Goal: Task Accomplishment & Management: Use online tool/utility

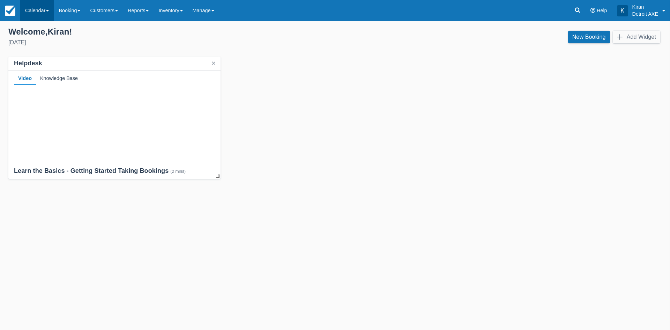
click at [39, 11] on link "Calendar" at bounding box center [36, 10] width 33 height 21
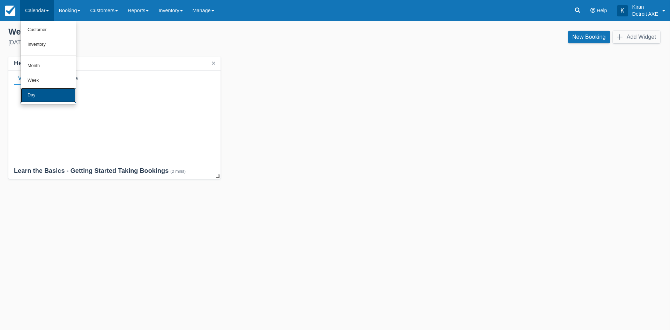
click at [31, 91] on link "Day" at bounding box center [48, 95] width 55 height 15
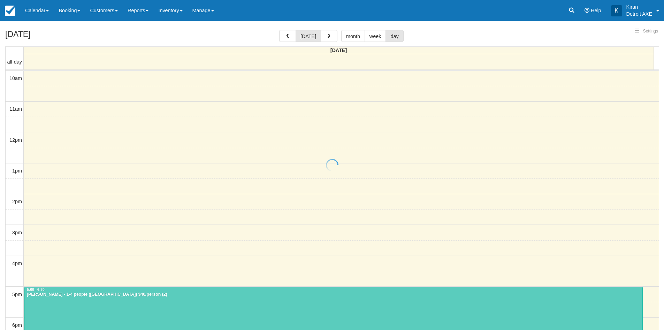
select select
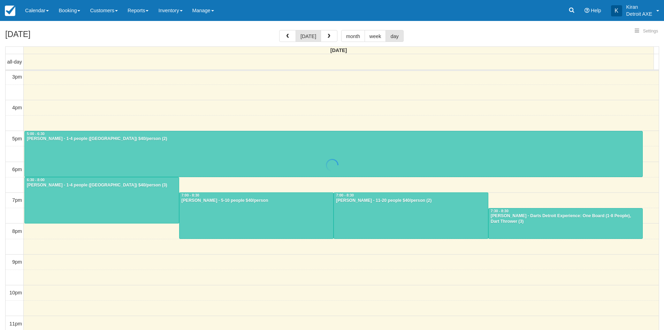
select select
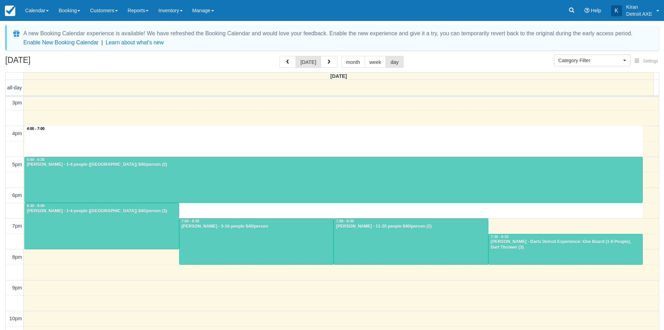
drag, startPoint x: 643, startPoint y: 170, endPoint x: 639, endPoint y: 117, distance: 53.1
click at [639, 117] on tbody "10am 11am 12pm 1pm 2pm 3pm 4pm 5pm 6pm 7pm 8pm 9pm 10pm 11pm" at bounding box center [333, 149] width 654 height 416
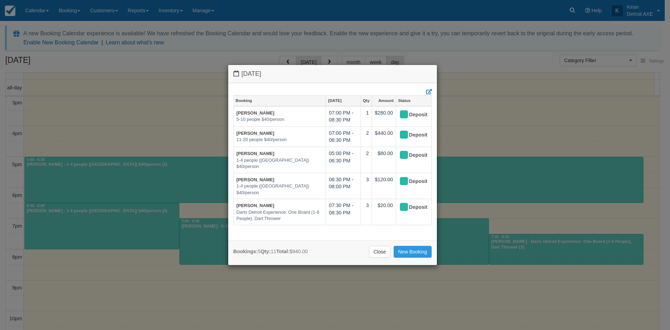
click at [569, 133] on div "Monday October 13 2025 Booking Oct 13 Qty Amount Status David Stoltze 5-10 peop…" at bounding box center [335, 165] width 670 height 330
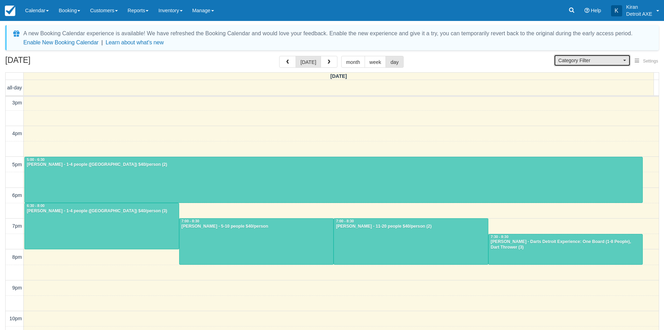
click at [625, 56] on button "Category Filter" at bounding box center [592, 60] width 77 height 12
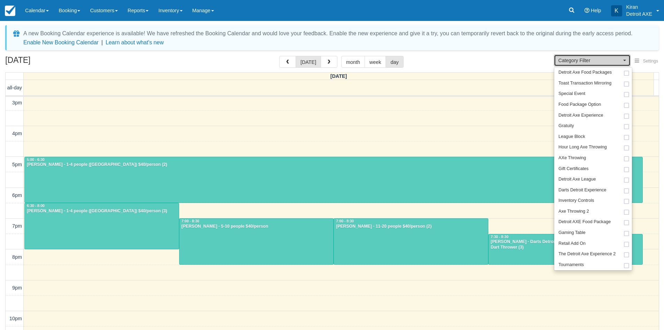
click at [503, 80] on div at bounding box center [330, 82] width 648 height 5
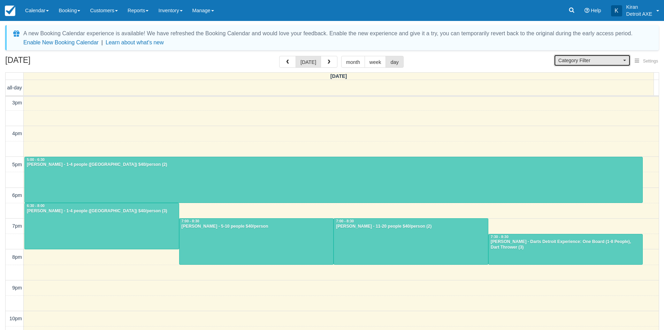
click at [622, 61] on span "Category Filter" at bounding box center [590, 60] width 63 height 7
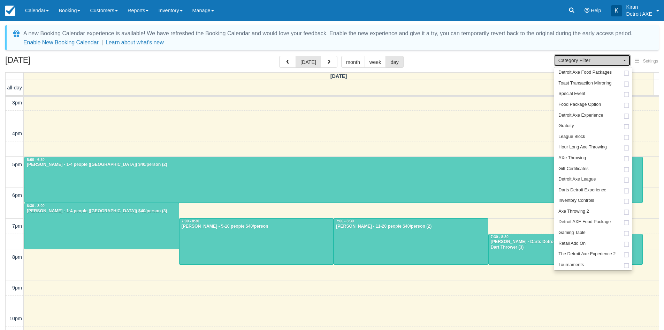
click at [449, 127] on div "10am 11am 12pm 1pm 2pm 3pm 4pm 5pm 6pm 7pm 8pm 9pm 10pm 11pm 5:00 - 6:30 Steve …" at bounding box center [333, 149] width 654 height 416
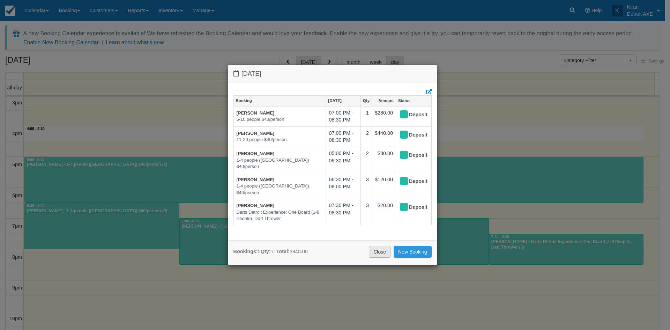
click at [383, 252] on link "Close" at bounding box center [380, 252] width 22 height 12
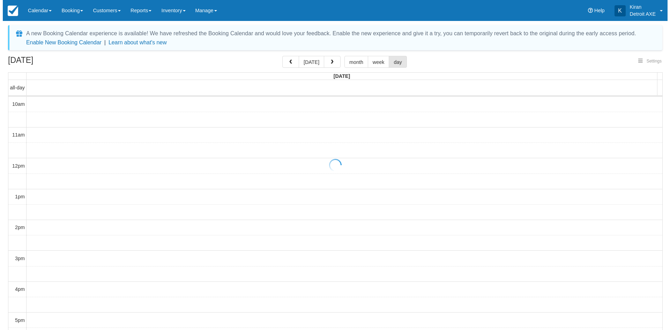
scroll to position [156, 0]
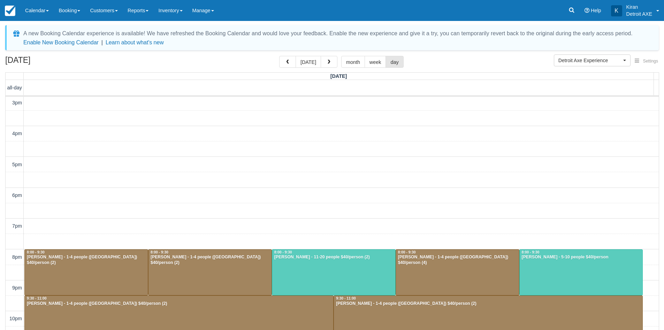
click at [411, 187] on div "10am 11am 12pm 1pm 2pm 3pm 4pm 5pm 6pm 7pm 8pm 9pm 10pm 11pm 8:00 - 9:30 Jeffre…" at bounding box center [333, 149] width 654 height 416
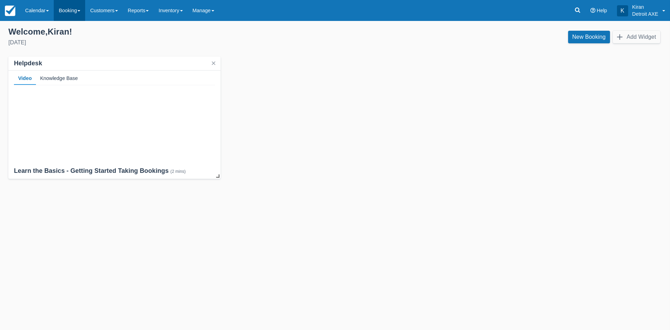
click at [79, 12] on link "Booking" at bounding box center [69, 10] width 31 height 21
click at [9, 8] on img at bounding box center [10, 11] width 10 height 10
click at [662, 14] on link "K Kiran Detroit AXE" at bounding box center [641, 10] width 58 height 21
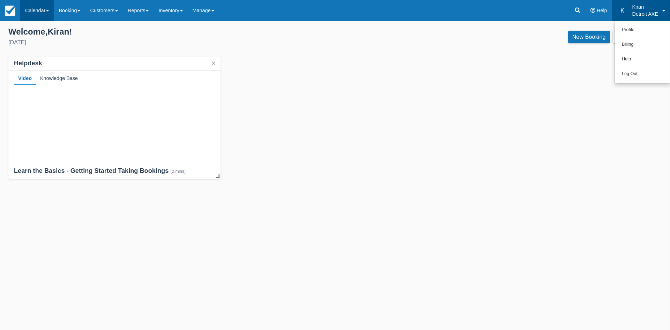
click at [45, 14] on link "Calendar" at bounding box center [36, 10] width 33 height 21
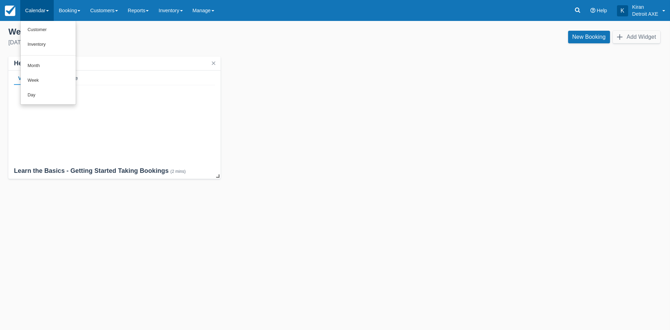
click at [414, 115] on div "Helpdesk Video Knowledge Base Learn the Basics - Getting Started Taking Booking…" at bounding box center [334, 118] width 653 height 122
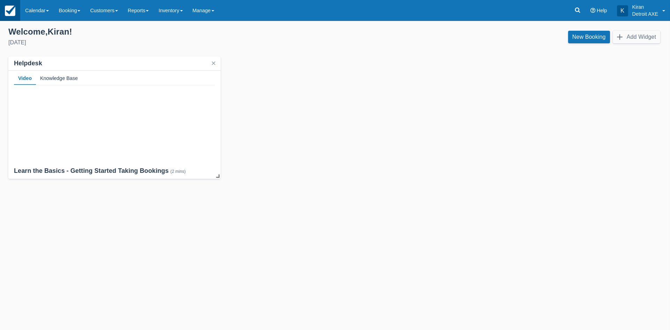
click at [9, 15] on img at bounding box center [10, 11] width 10 height 10
